Goal: Task Accomplishment & Management: Manage account settings

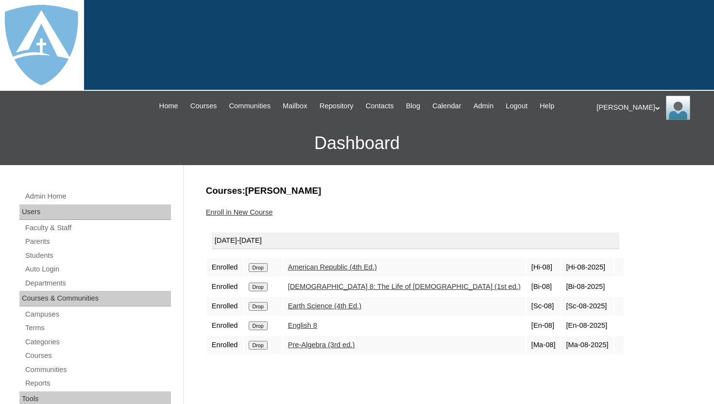
click at [257, 189] on h3 "Courses:Matlock Presely" at bounding box center [446, 191] width 481 height 13
click at [53, 255] on link "Students" at bounding box center [97, 256] width 147 height 12
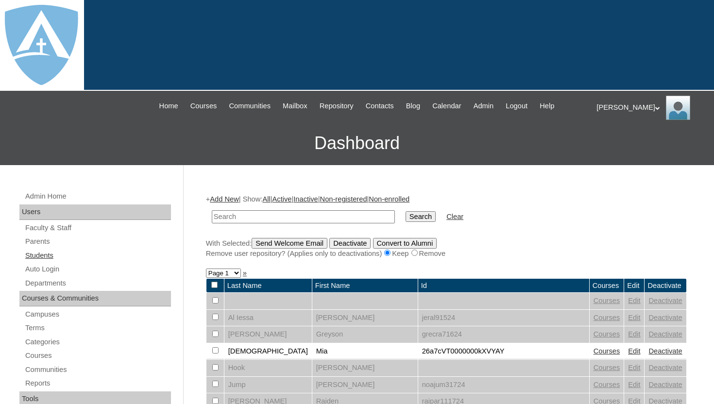
click at [52, 256] on link "Students" at bounding box center [97, 256] width 147 height 12
click at [265, 220] on input "text" at bounding box center [303, 216] width 183 height 13
type input "presely"
click at [420, 212] on input "Search" at bounding box center [421, 216] width 30 height 11
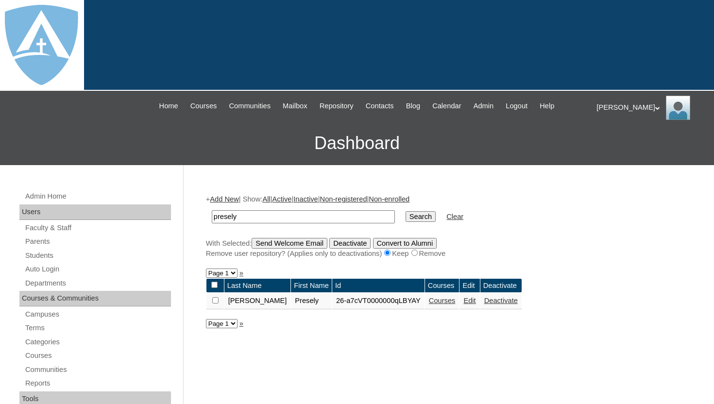
click at [484, 304] on link "Deactivate" at bounding box center [501, 301] width 34 height 8
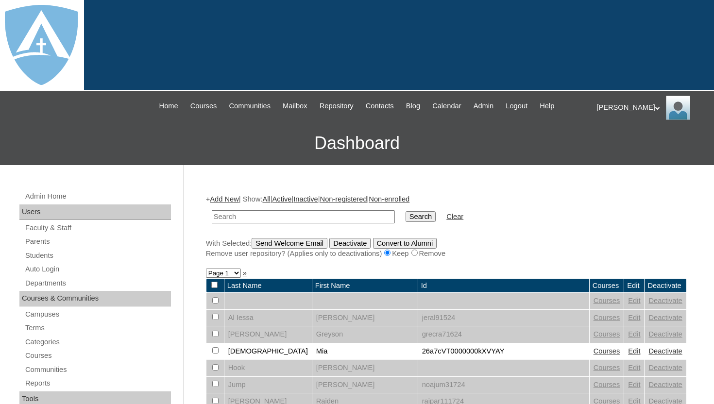
click at [325, 217] on input "text" at bounding box center [303, 216] width 183 height 13
type input "christie Sublet"
click at [411, 213] on input "Search" at bounding box center [421, 216] width 30 height 11
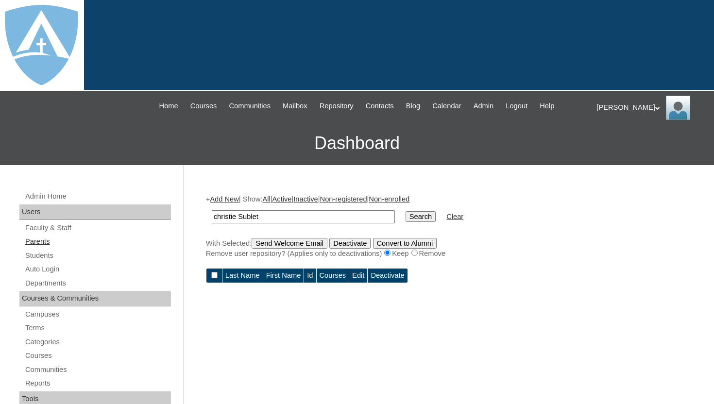
click at [38, 237] on link "Parents" at bounding box center [97, 242] width 147 height 12
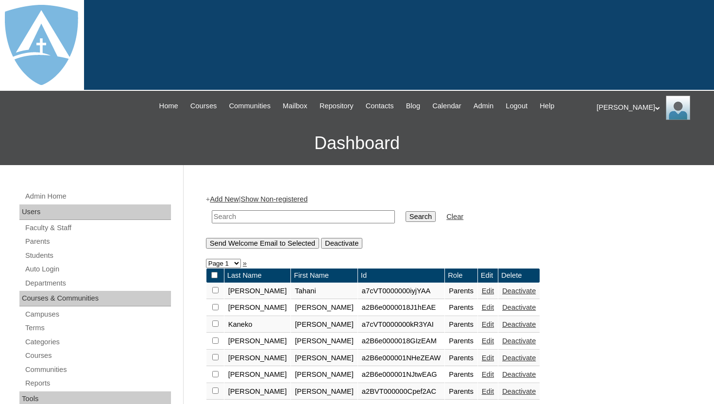
click at [240, 213] on input "text" at bounding box center [303, 216] width 183 height 13
type input "h"
type input "christie Sublet"
click at [413, 216] on input "Search" at bounding box center [421, 216] width 30 height 11
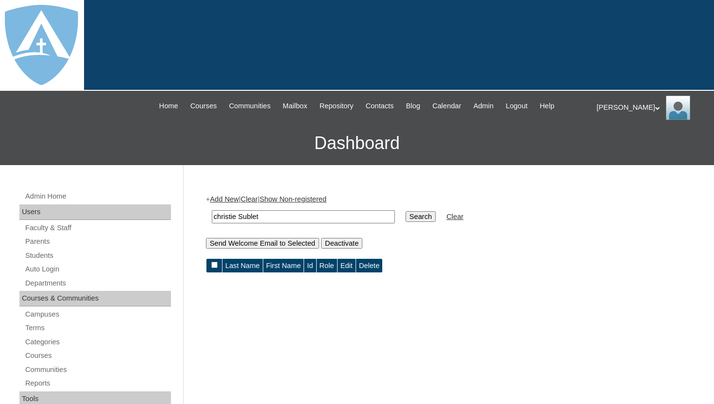
click at [242, 218] on input "christie Sublet" at bounding box center [303, 216] width 183 height 13
type input "Sublet"
click at [406, 221] on input "Search" at bounding box center [421, 216] width 30 height 11
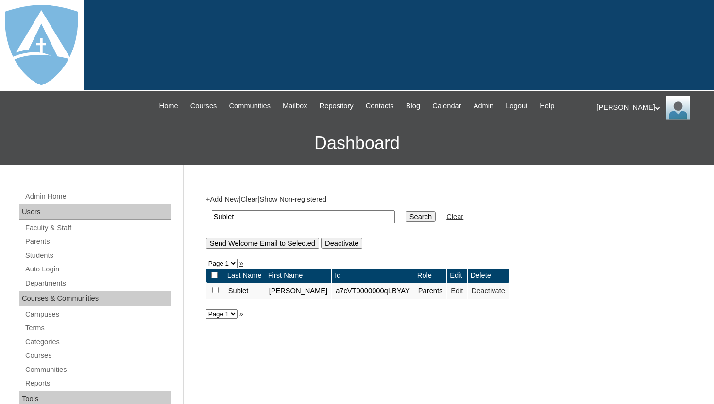
click at [478, 293] on link "Deactivate" at bounding box center [489, 291] width 34 height 8
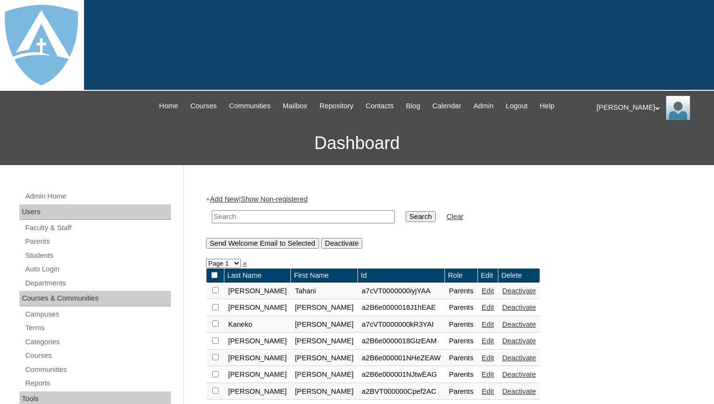
click at [296, 216] on input "text" at bounding box center [303, 216] width 183 height 13
type input "sublet"
click at [406, 218] on input "Search" at bounding box center [421, 216] width 30 height 11
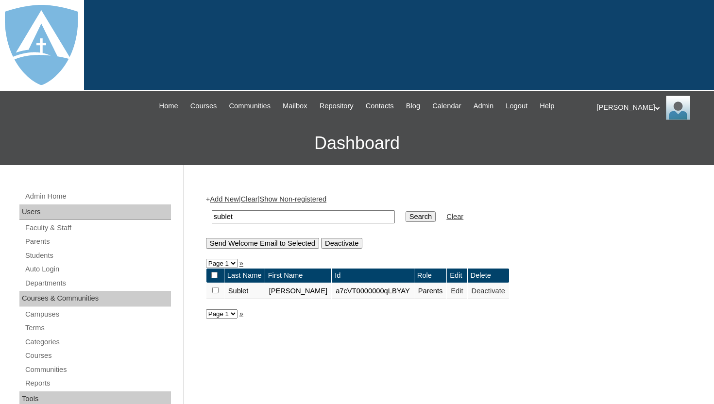
click at [486, 292] on link "Deactivate" at bounding box center [489, 291] width 34 height 8
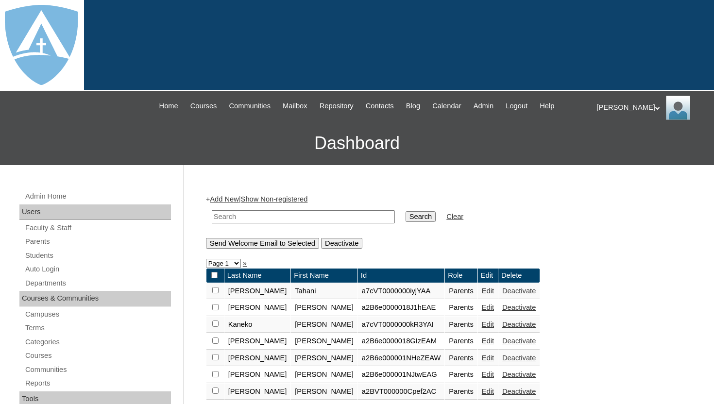
click at [365, 220] on input "text" at bounding box center [303, 216] width 183 height 13
type input "sublet"
click at [425, 212] on input "Search" at bounding box center [421, 216] width 30 height 11
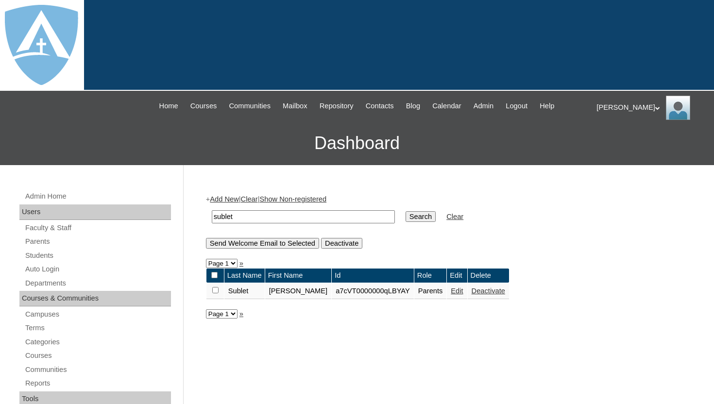
click at [447, 293] on td "Edit" at bounding box center [457, 291] width 20 height 17
click at [451, 294] on link "Edit" at bounding box center [457, 291] width 12 height 8
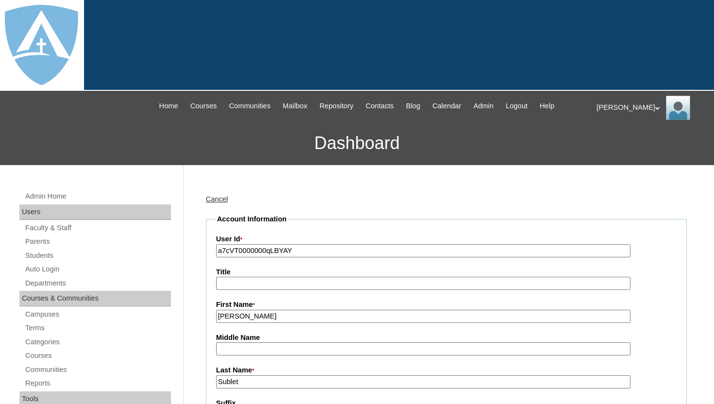
type input "tlambert"
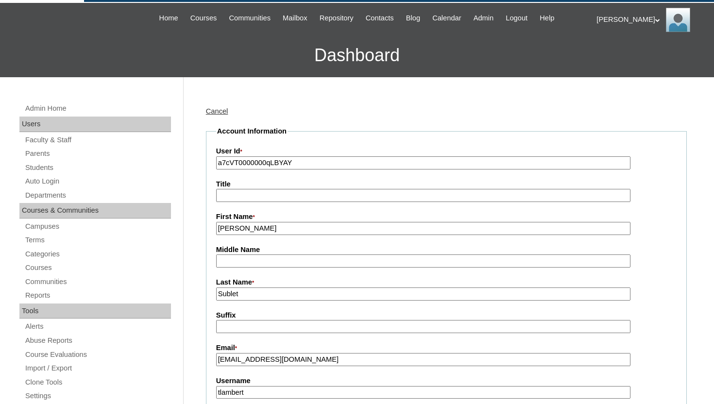
scroll to position [78, 0]
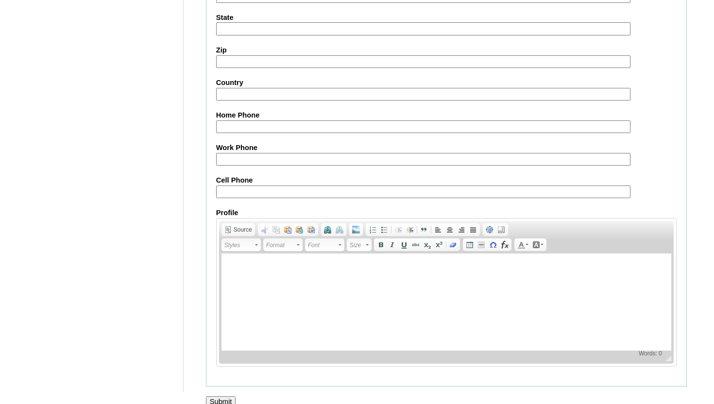
scroll to position [925, 0]
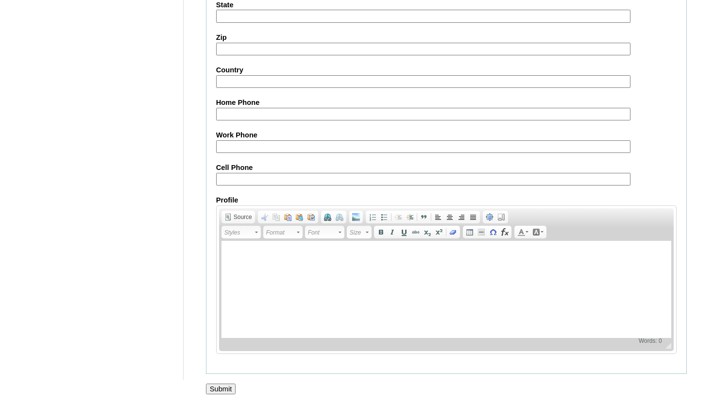
click at [216, 387] on input "Submit" at bounding box center [221, 389] width 30 height 11
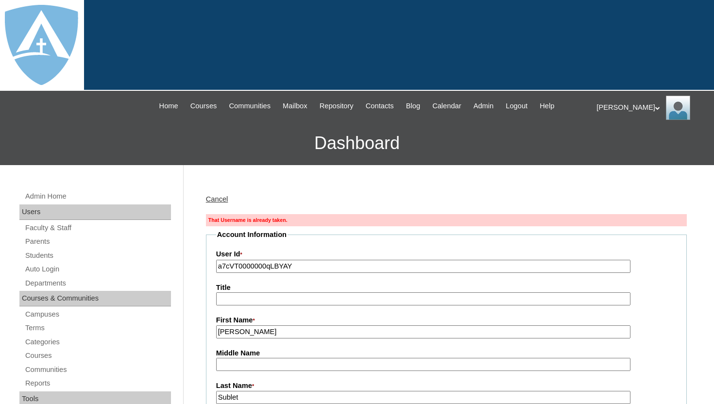
click at [223, 201] on link "Cancel" at bounding box center [217, 199] width 22 height 8
